Goal: Task Accomplishment & Management: Manage account settings

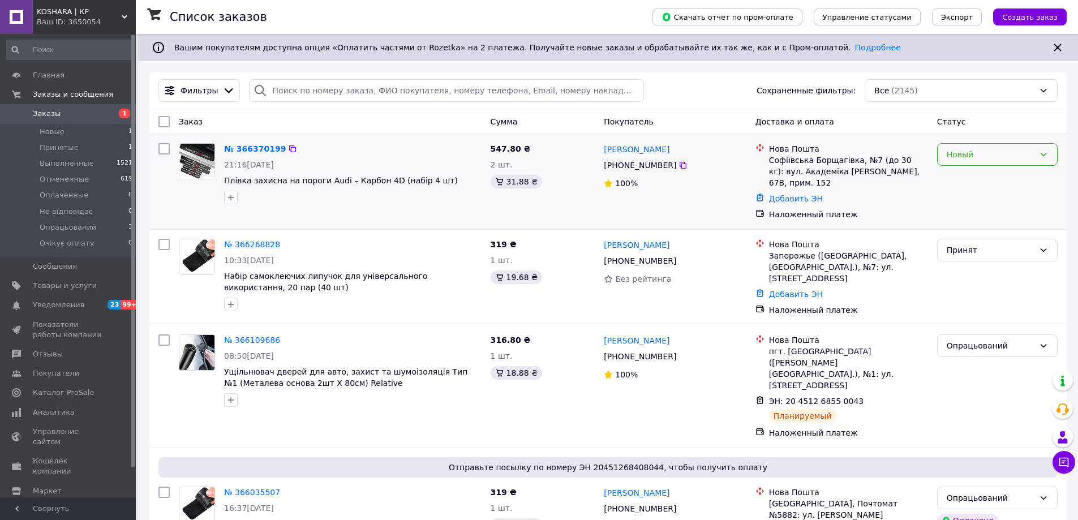
click at [996, 157] on div "Новый" at bounding box center [991, 154] width 88 height 12
click at [986, 174] on li "Принят" at bounding box center [997, 179] width 119 height 20
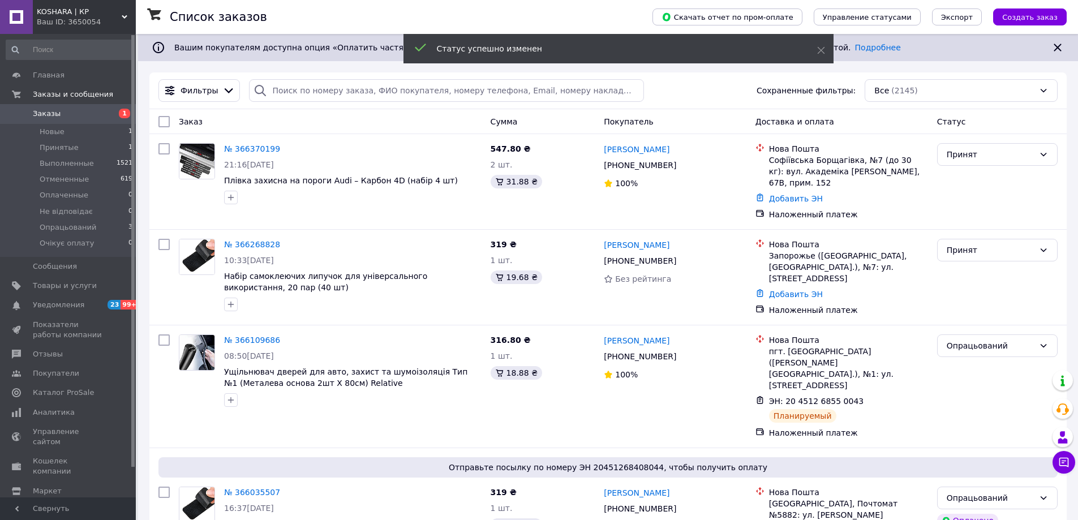
click at [106, 228] on li "Опрацьований 3" at bounding box center [69, 228] width 139 height 16
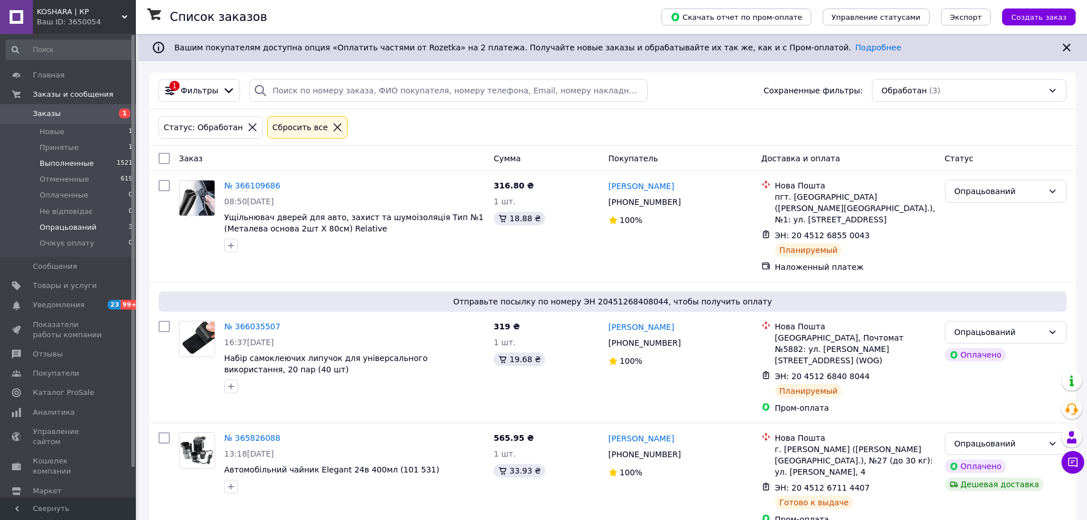
click at [81, 157] on li "Выполненные 1521" at bounding box center [69, 164] width 139 height 16
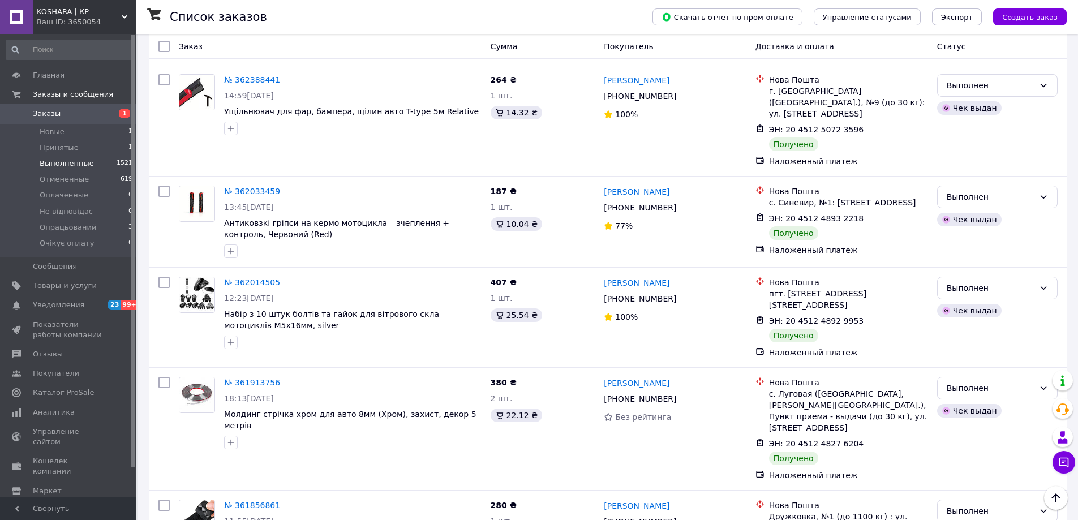
scroll to position [1801, 0]
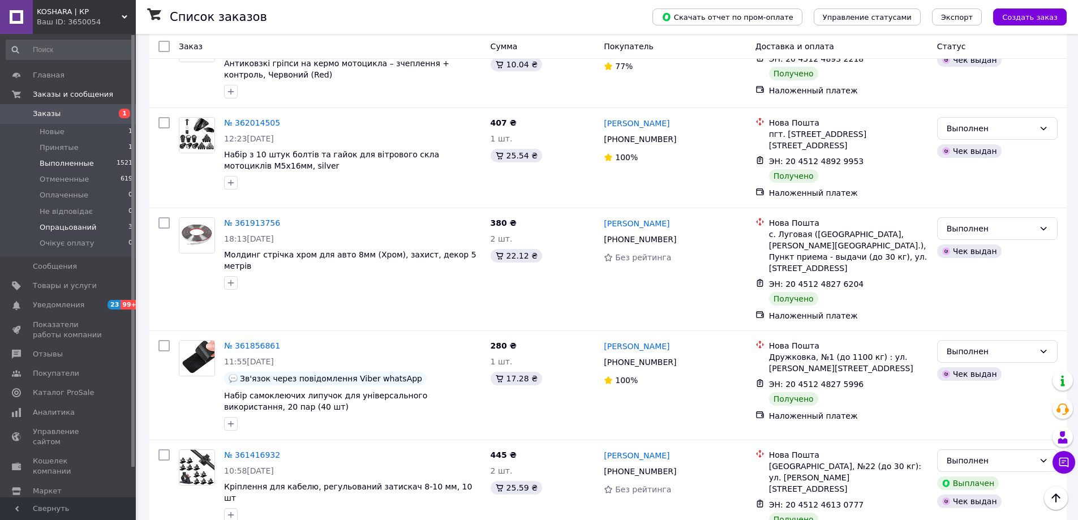
click at [59, 228] on span "Опрацьований" at bounding box center [68, 227] width 57 height 10
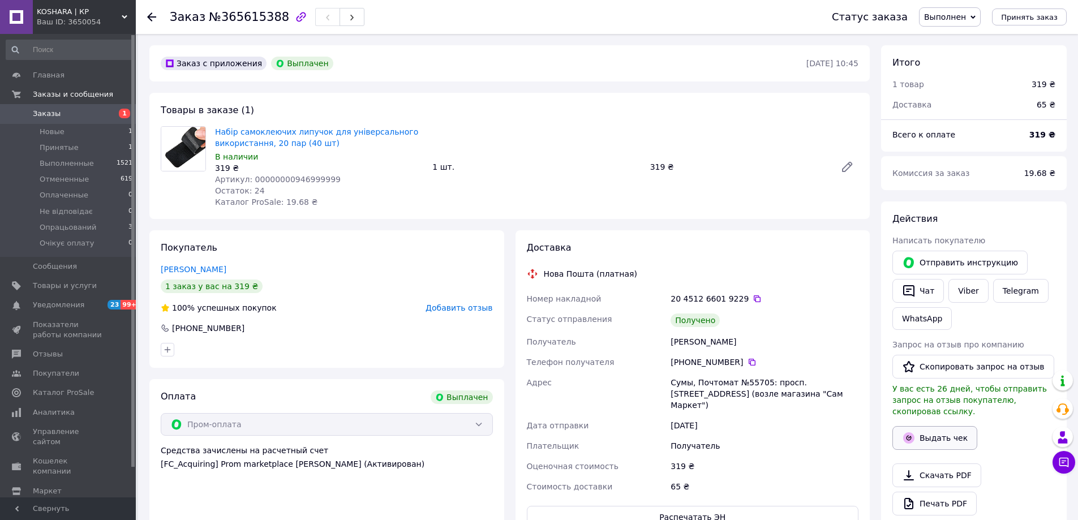
click at [959, 426] on button "Выдать чек" at bounding box center [935, 438] width 85 height 24
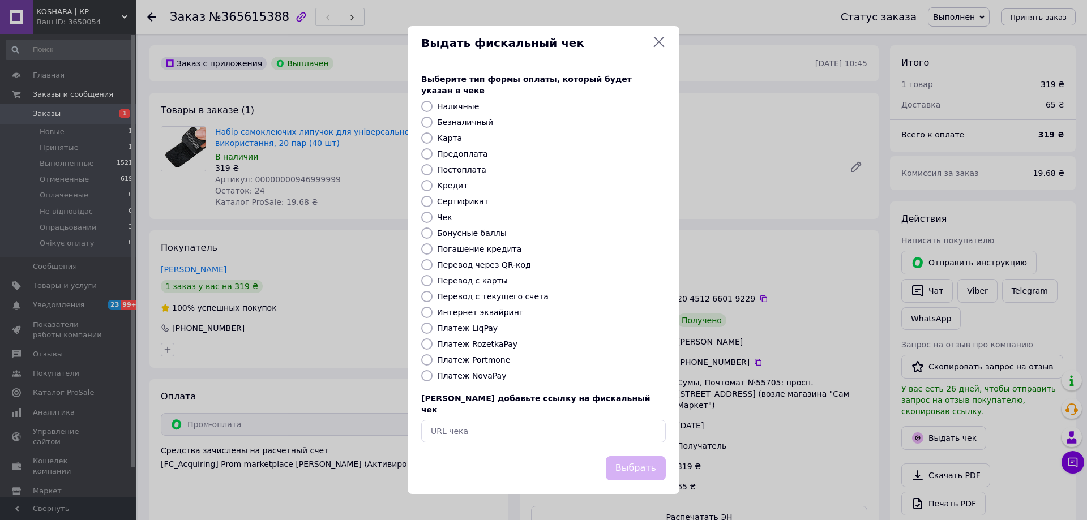
click at [471, 123] on label "Безналичный" at bounding box center [465, 122] width 56 height 9
click at [432, 123] on input "Безналичный" at bounding box center [426, 122] width 11 height 11
radio input "true"
click at [640, 457] on button "Выбрать" at bounding box center [636, 468] width 60 height 24
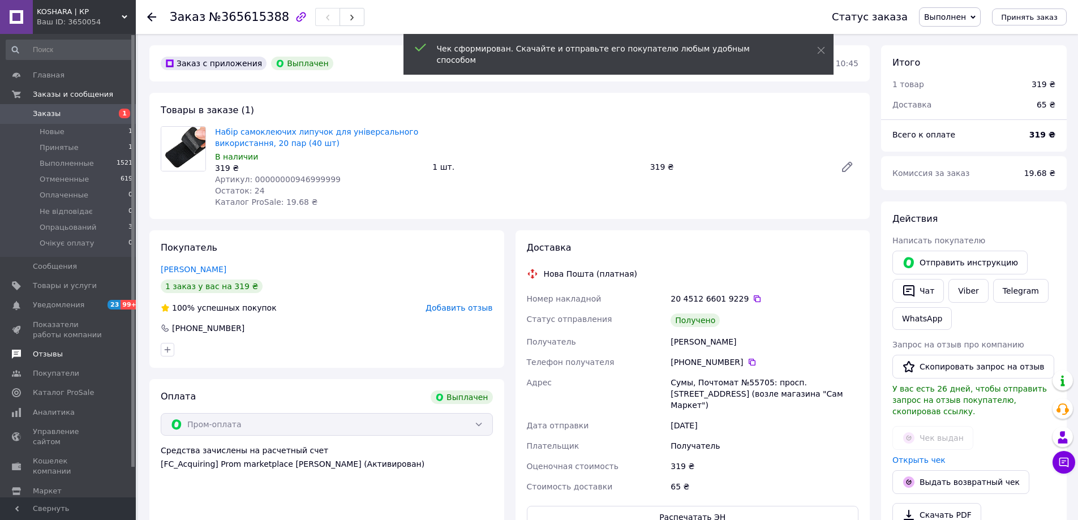
click at [76, 348] on link "Отзывы" at bounding box center [69, 354] width 139 height 19
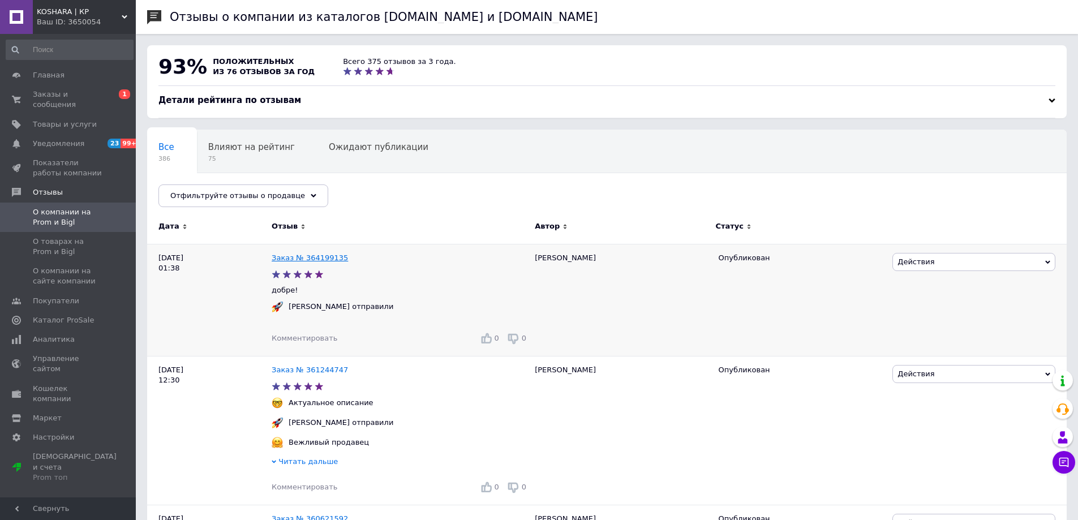
click at [313, 258] on link "Заказ № 364199135" at bounding box center [310, 258] width 76 height 8
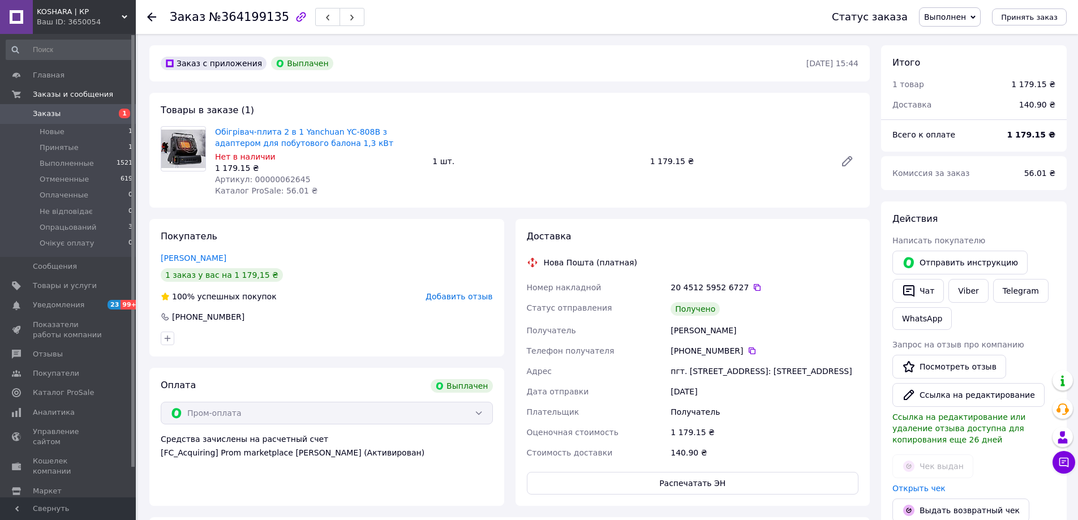
scroll to position [81, 0]
